Goal: Transaction & Acquisition: Subscribe to service/newsletter

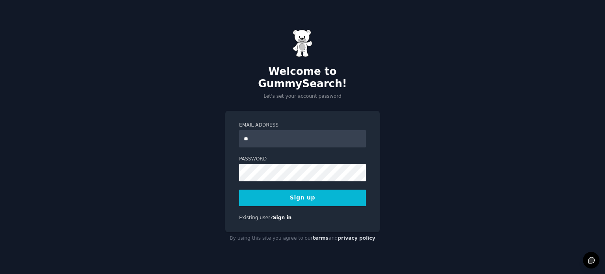
type input "**********"
click at [314, 195] on button "Sign up" at bounding box center [302, 197] width 127 height 17
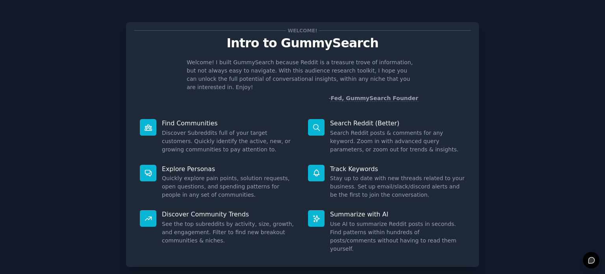
click at [549, 153] on div "Welcome! Intro to GummySearch Welcome! I built GummySearch because Reddit is a …" at bounding box center [302, 162] width 583 height 303
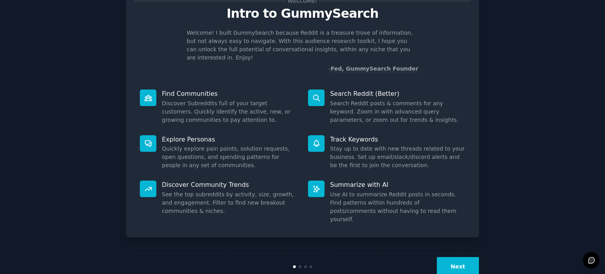
scroll to position [34, 0]
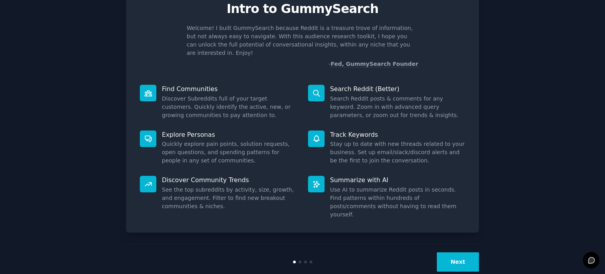
click at [464, 252] on button "Next" at bounding box center [457, 261] width 42 height 19
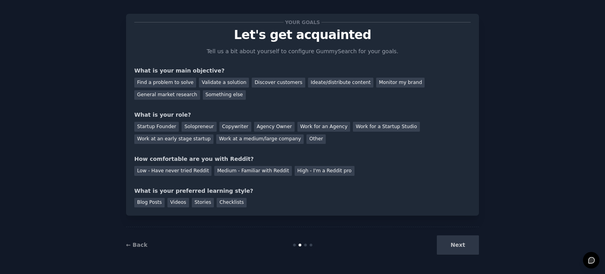
scroll to position [8, 0]
click at [464, 243] on div "Next" at bounding box center [420, 244] width 118 height 19
click at [462, 245] on div "Next" at bounding box center [420, 244] width 118 height 19
click at [268, 85] on div "Discover customers" at bounding box center [278, 83] width 53 height 10
click at [200, 91] on div "General market research" at bounding box center [167, 96] width 66 height 10
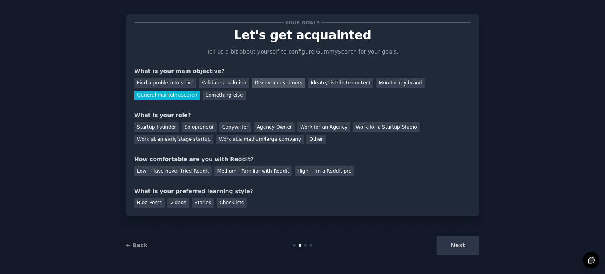
click at [265, 81] on div "Discover customers" at bounding box center [278, 83] width 53 height 10
click at [195, 128] on div "Solopreneur" at bounding box center [198, 127] width 35 height 10
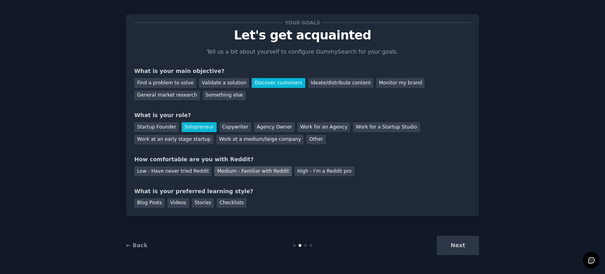
click at [261, 173] on div "Medium - Familiar with Reddit" at bounding box center [252, 171] width 77 height 10
click at [149, 203] on div "Blog Posts" at bounding box center [149, 203] width 30 height 10
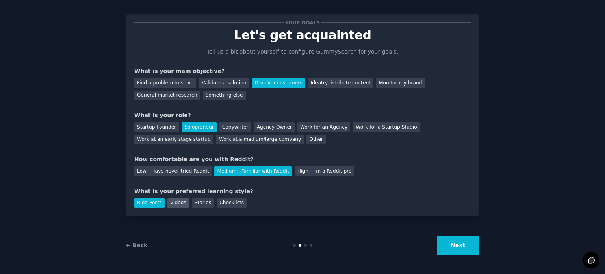
click at [175, 203] on div "Videos" at bounding box center [178, 203] width 22 height 10
click at [148, 203] on div "Blog Posts" at bounding box center [149, 203] width 30 height 10
click at [179, 203] on div "Videos" at bounding box center [178, 203] width 22 height 10
click at [467, 246] on button "Next" at bounding box center [457, 244] width 42 height 19
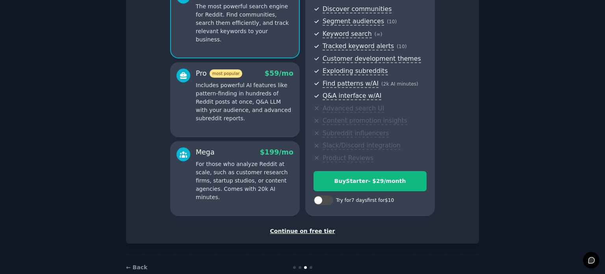
scroll to position [104, 0]
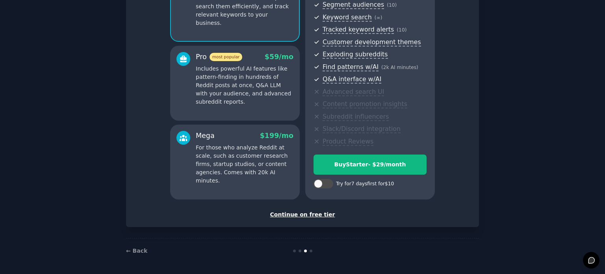
click at [324, 217] on div "Continue on free tier" at bounding box center [302, 214] width 336 height 8
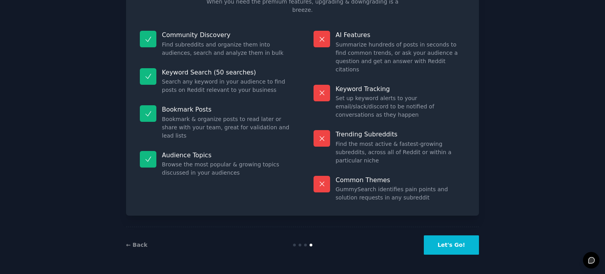
scroll to position [33, 0]
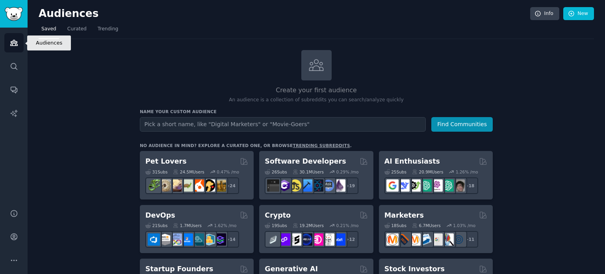
click at [17, 44] on icon "Sidebar" at bounding box center [13, 43] width 7 height 6
click at [71, 30] on span "Curated" at bounding box center [76, 29] width 19 height 7
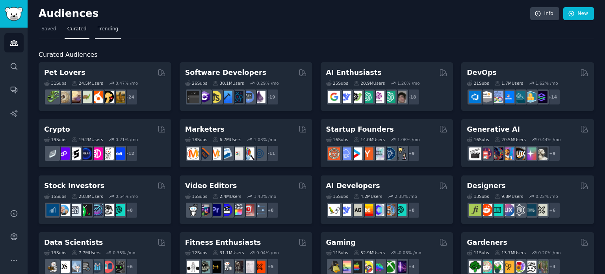
click at [95, 30] on link "Trending" at bounding box center [108, 31] width 26 height 16
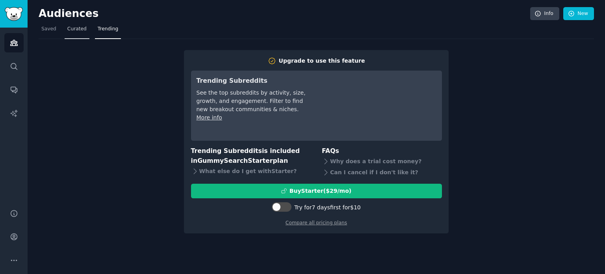
click at [71, 33] on link "Curated" at bounding box center [77, 31] width 25 height 16
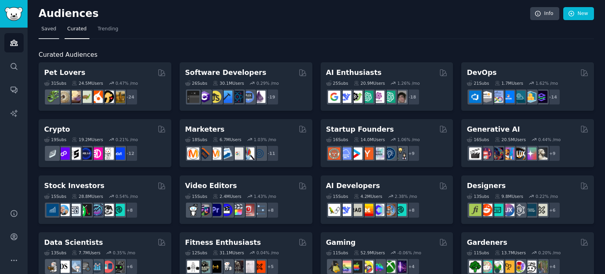
click at [49, 31] on span "Saved" at bounding box center [48, 29] width 15 height 7
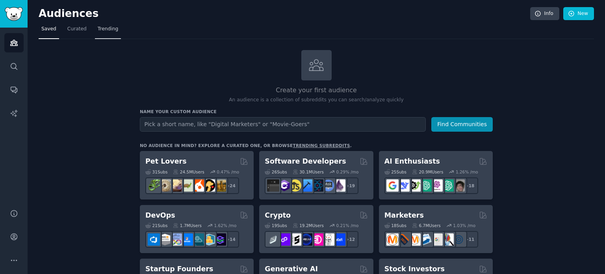
click at [113, 28] on link "Trending" at bounding box center [108, 31] width 26 height 16
